Goal: Check status: Check status

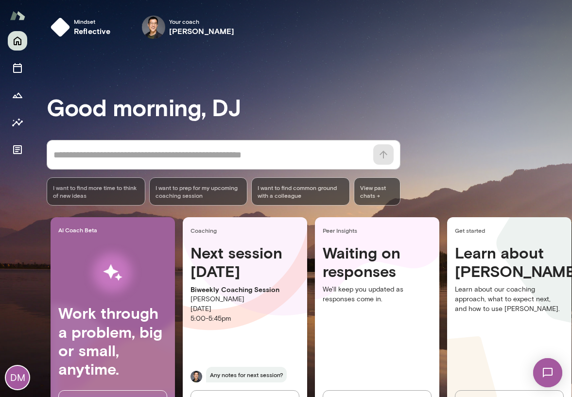
click at [198, 75] on div "Good morning, DJ * ​ ​ I want to find more time to think of new ideas I want to…" at bounding box center [309, 242] width 525 height 368
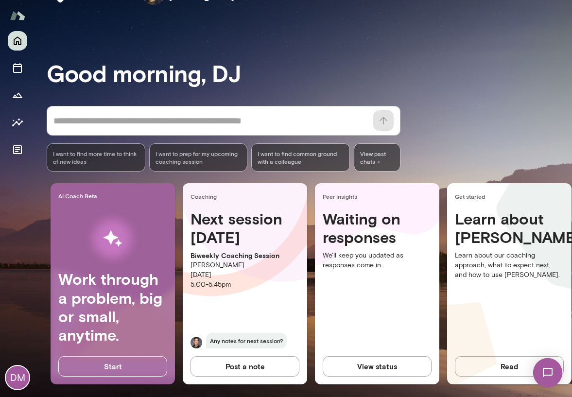
scroll to position [41, 0]
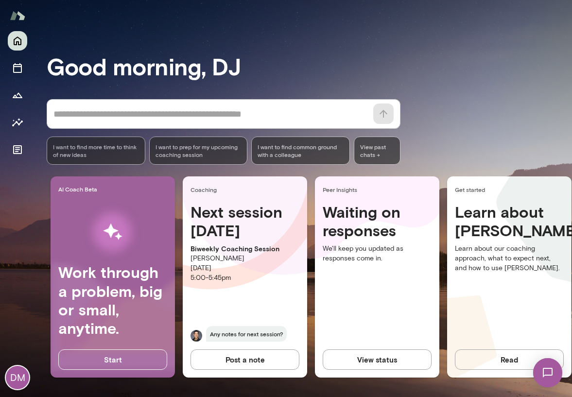
click at [380, 361] on button "View status" at bounding box center [376, 359] width 109 height 20
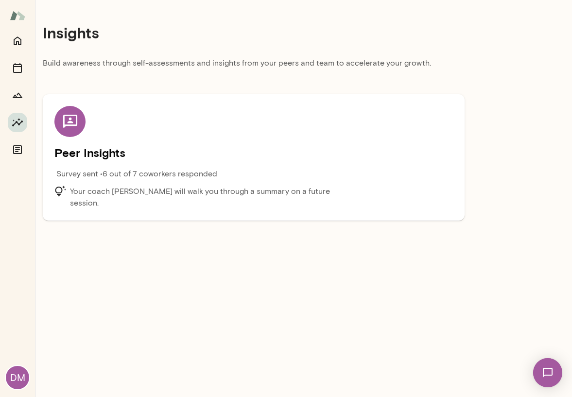
click at [170, 242] on main "Insights Build awareness through self-assessments and insights from your peers …" at bounding box center [303, 198] width 537 height 397
click at [204, 59] on p "Build awareness through self-assessments and insights from your peers and team …" at bounding box center [254, 65] width 422 height 17
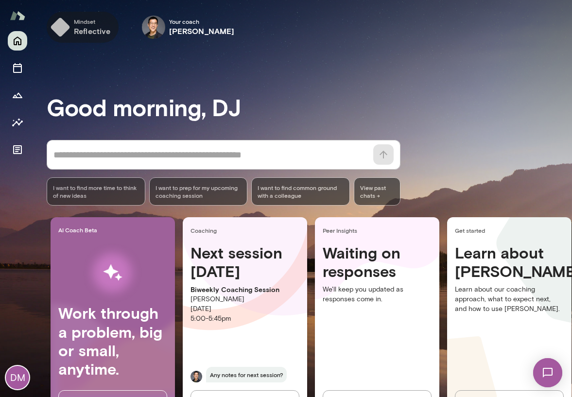
click at [74, 18] on span "Mindset" at bounding box center [92, 21] width 37 height 8
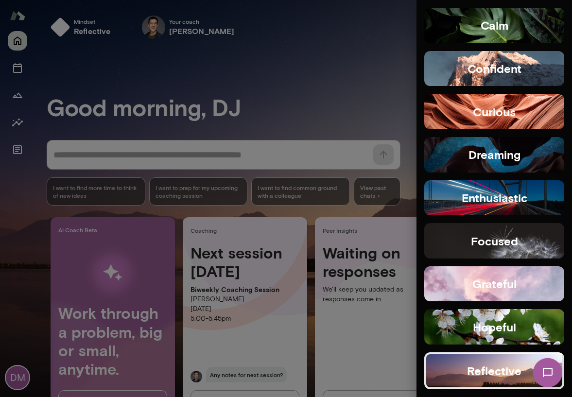
click at [350, 130] on div at bounding box center [286, 198] width 572 height 397
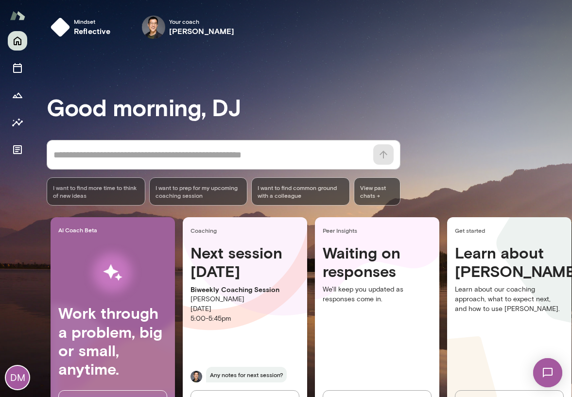
click at [347, 99] on h3 "Good morning, DJ" at bounding box center [309, 106] width 525 height 27
